Goal: Task Accomplishment & Management: Use online tool/utility

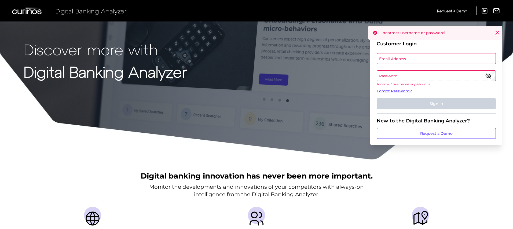
click at [403, 61] on label "Email Address" at bounding box center [436, 59] width 118 height 10
click at [403, 61] on input "email" at bounding box center [435, 58] width 119 height 11
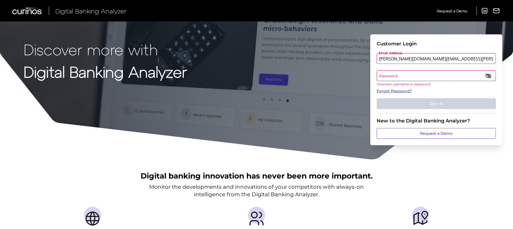
type input "[PERSON_NAME][DOMAIN_NAME][EMAIL_ADDRESS][PERSON_NAME][DOMAIN_NAME]"
click at [396, 76] on label "Password" at bounding box center [436, 76] width 118 height 10
click at [409, 57] on label "Email Address" at bounding box center [436, 59] width 118 height 10
click at [409, 57] on input "email" at bounding box center [435, 58] width 119 height 11
type input "[PERSON_NAME][DOMAIN_NAME][EMAIL_ADDRESS][PERSON_NAME][DOMAIN_NAME]"
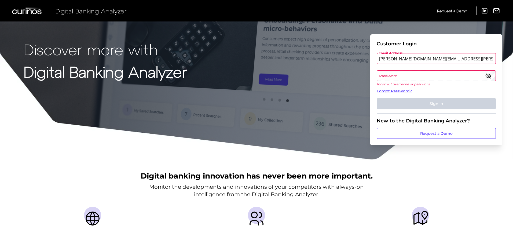
click at [391, 73] on label "Password" at bounding box center [436, 76] width 118 height 10
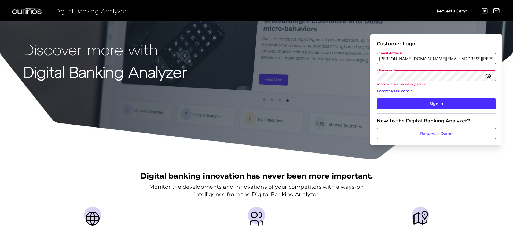
click at [487, 76] on icon "button" at bounding box center [488, 75] width 6 height 6
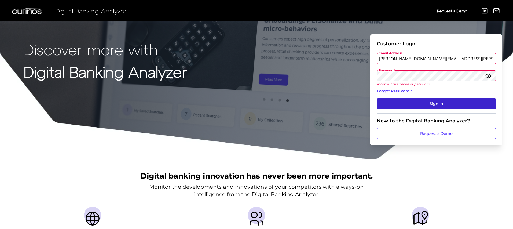
click at [442, 98] on button "Sign In" at bounding box center [435, 103] width 119 height 11
